Goal: Task Accomplishment & Management: Complete application form

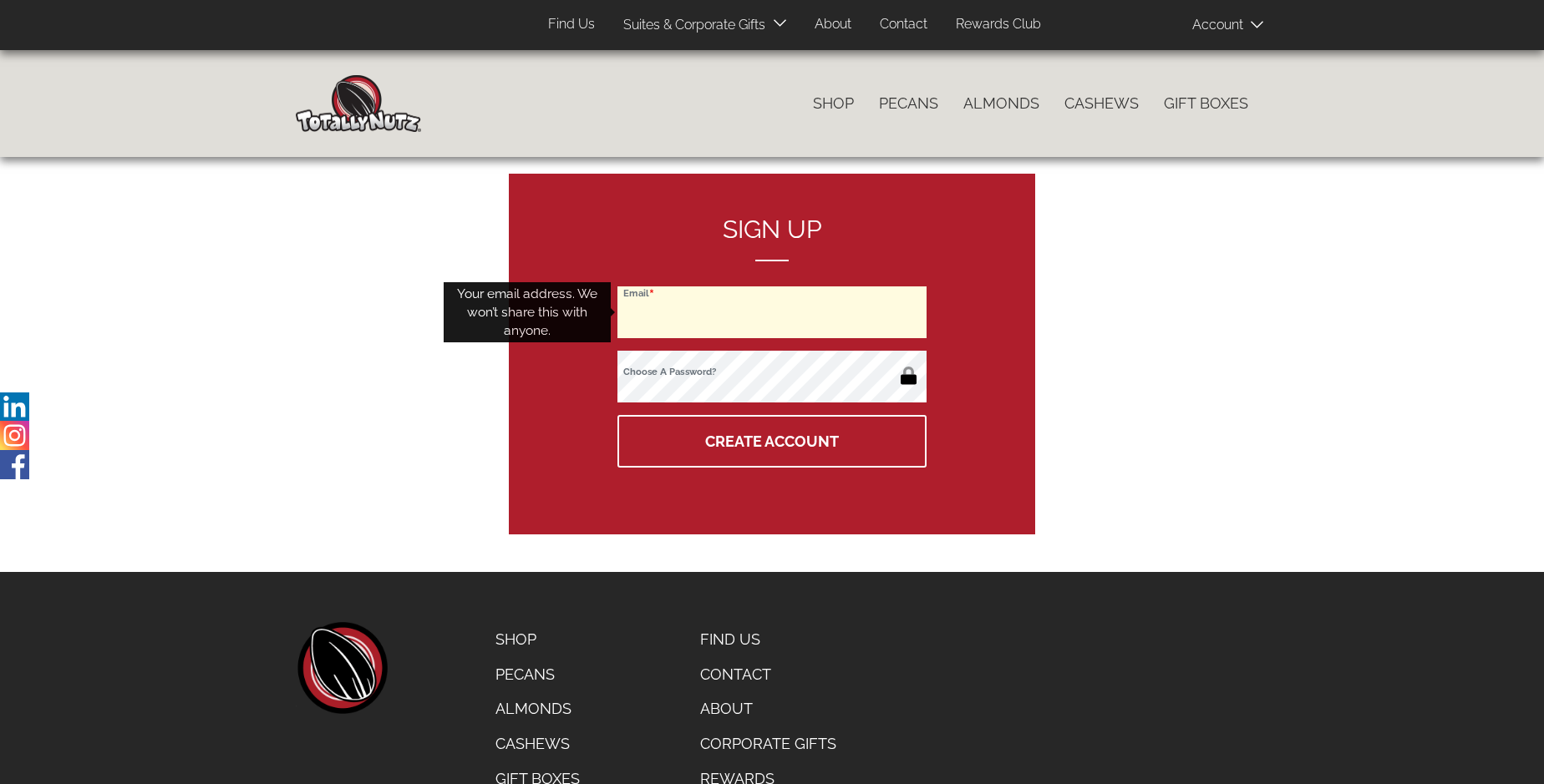
click at [772, 312] on input "Email" at bounding box center [772, 312] width 309 height 52
type input "tdiaz@vosgeschocolate.com"
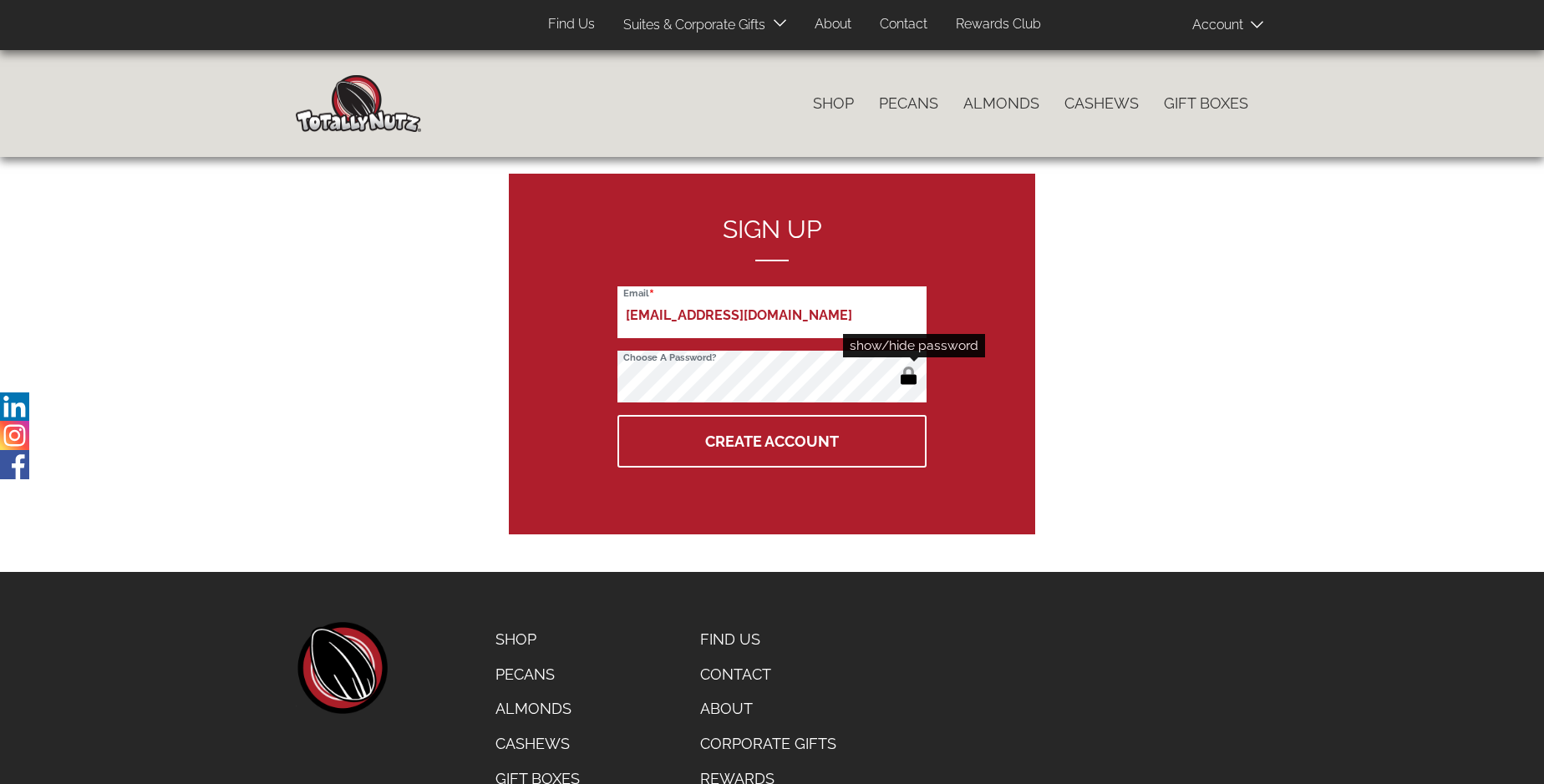
click at [908, 378] on button "button" at bounding box center [908, 377] width 27 height 26
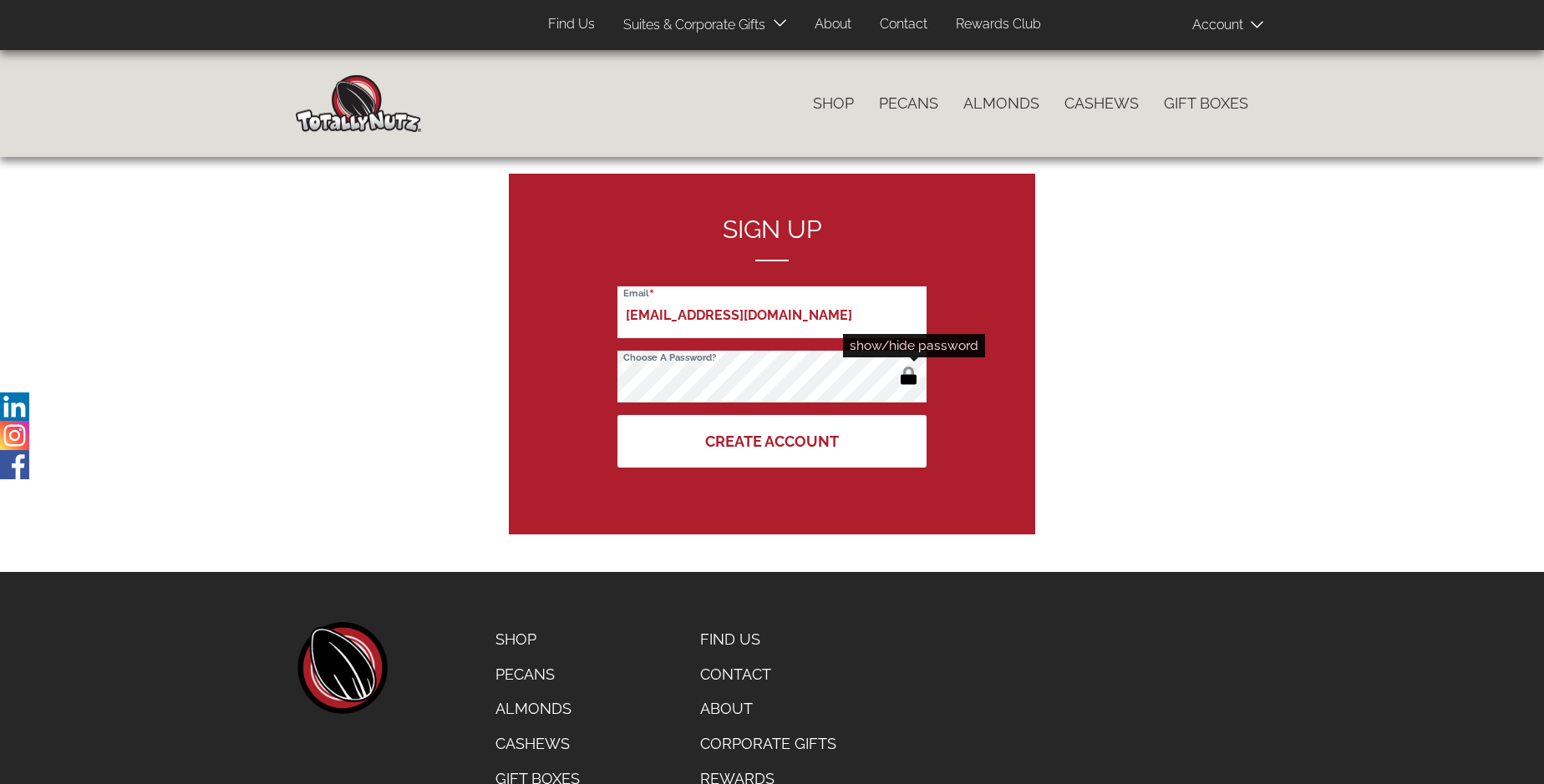
click at [772, 441] on button "Create Account" at bounding box center [772, 442] width 309 height 53
